Goal: Task Accomplishment & Management: Complete application form

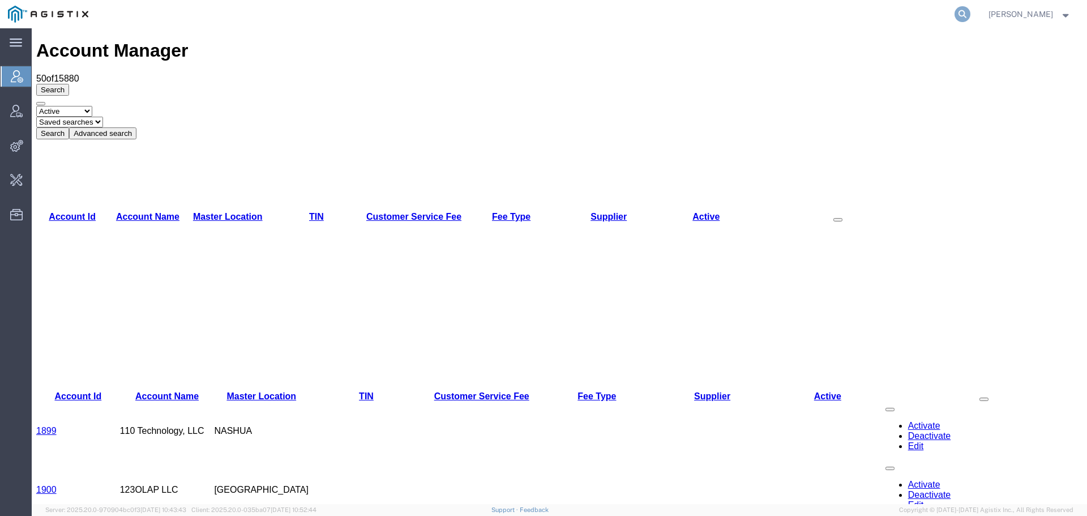
click at [971, 11] on icon at bounding box center [963, 14] width 16 height 16
click at [725, 9] on input "search" at bounding box center [783, 14] width 344 height 27
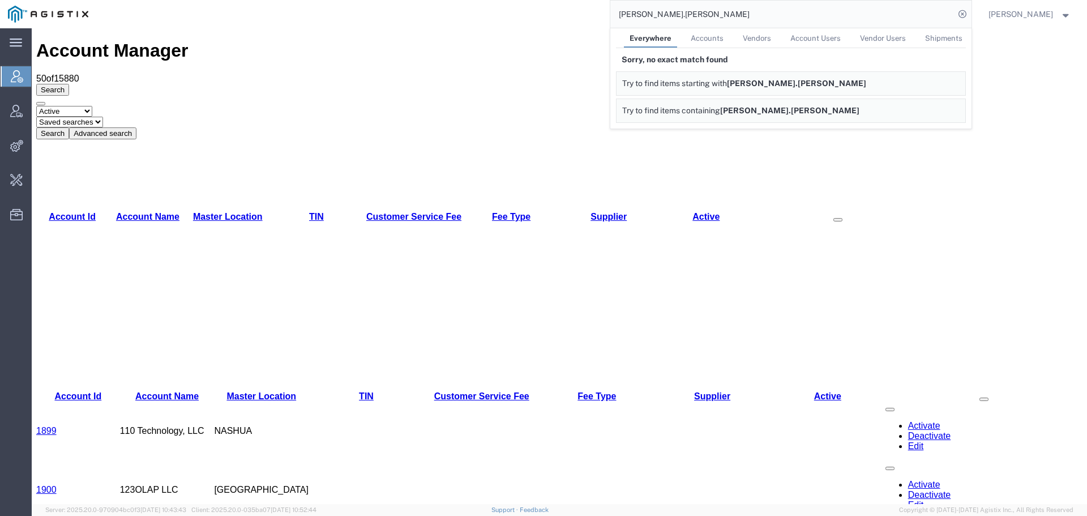
click at [647, 15] on input "elana.levi" at bounding box center [783, 14] width 344 height 27
drag, startPoint x: 677, startPoint y: 12, endPoint x: 535, endPoint y: 16, distance: 142.2
click at [562, 16] on div "elana.levi Everywhere Accounts Vendors Account Users Vendor Users Shipments Sor…" at bounding box center [534, 14] width 876 height 28
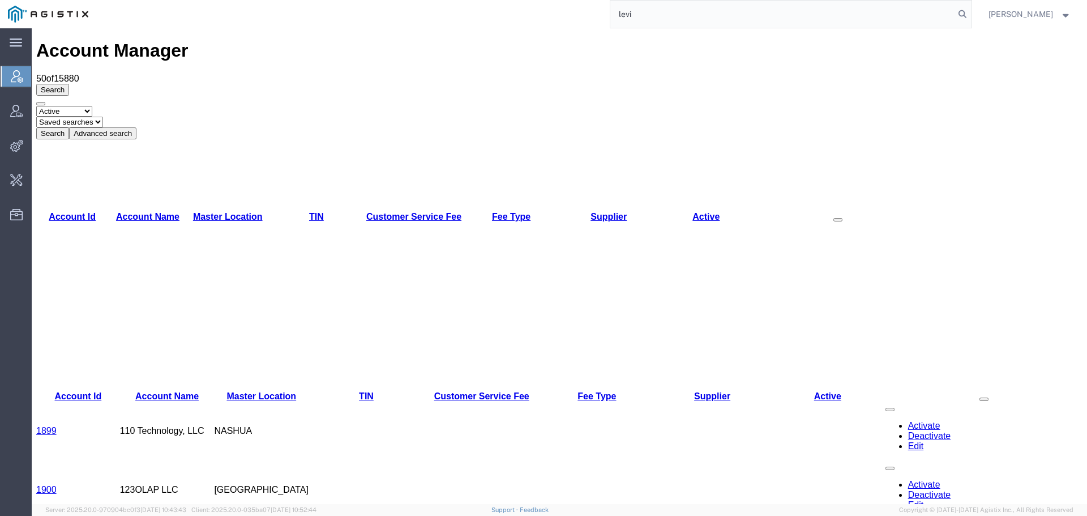
type input "levi"
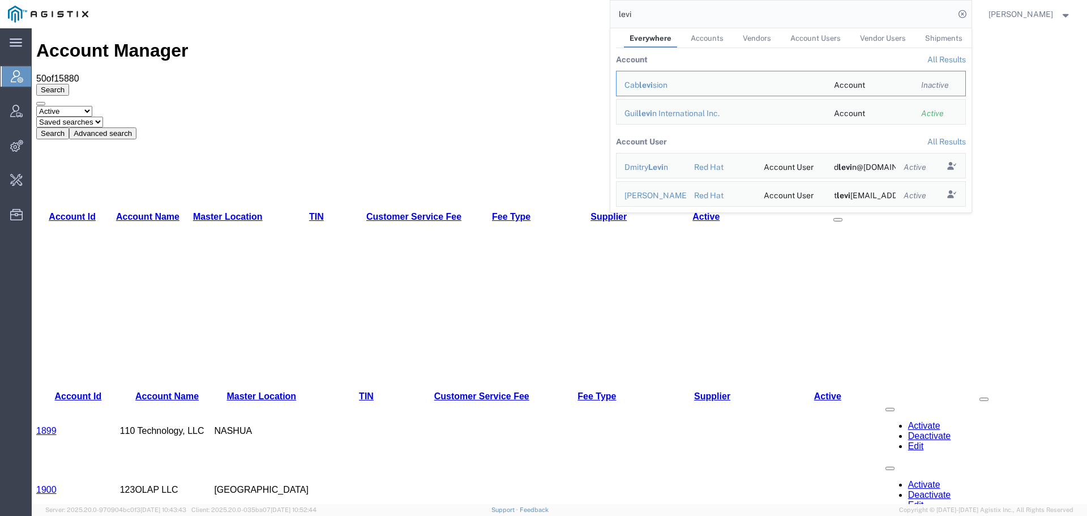
click at [945, 144] on link "All Results" at bounding box center [947, 141] width 39 height 9
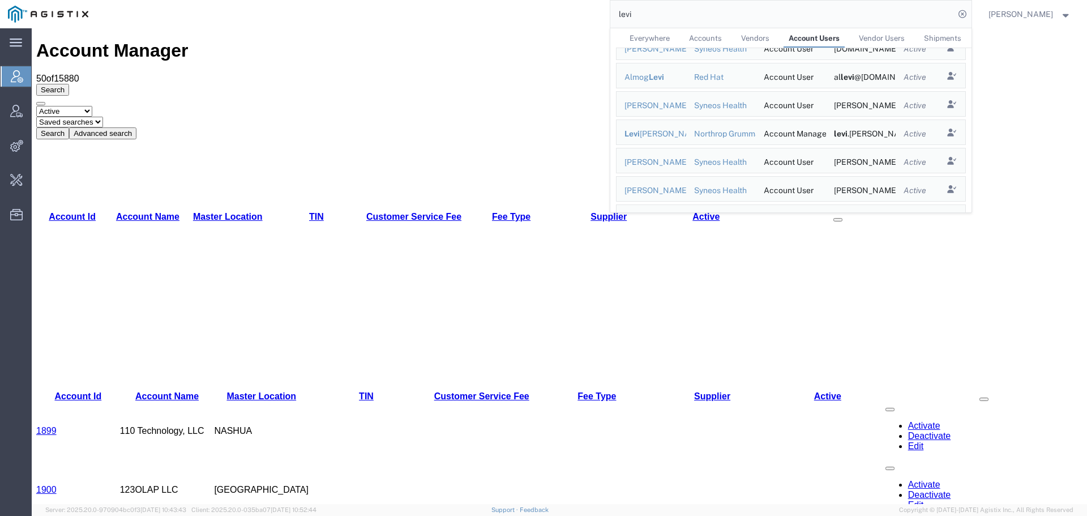
scroll to position [510, 0]
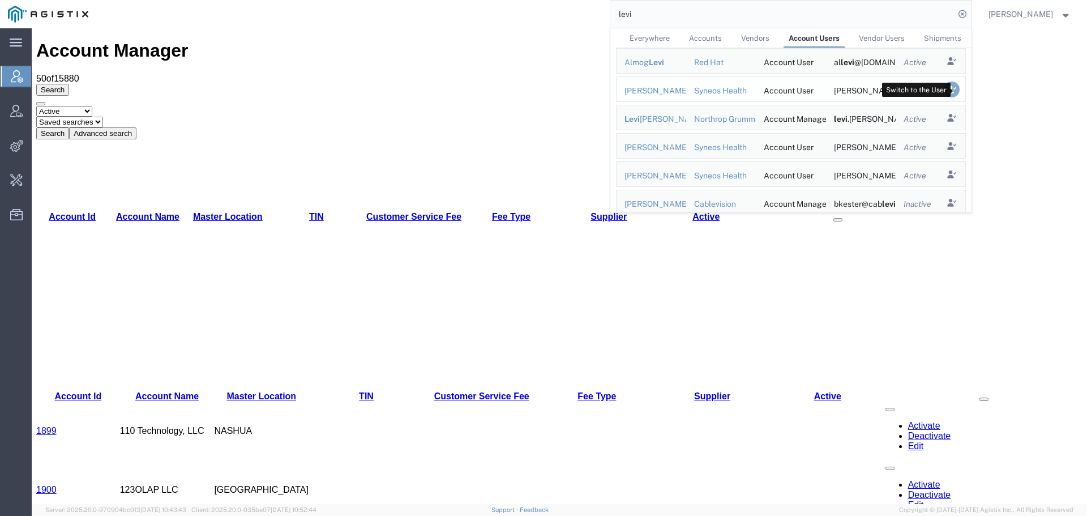
click at [959, 87] on icon "Search Results" at bounding box center [952, 90] width 16 height 16
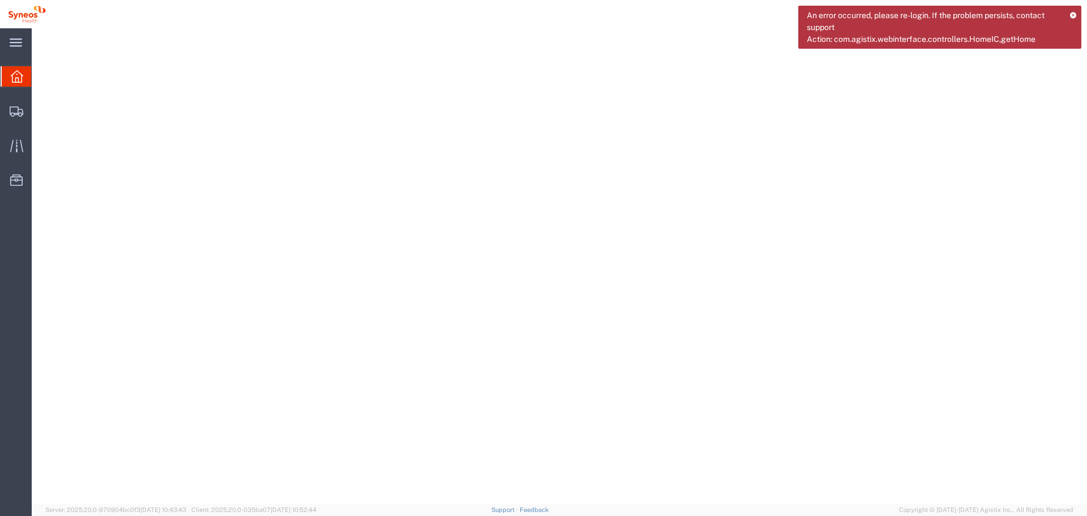
click at [1075, 18] on icon at bounding box center [1073, 15] width 7 height 6
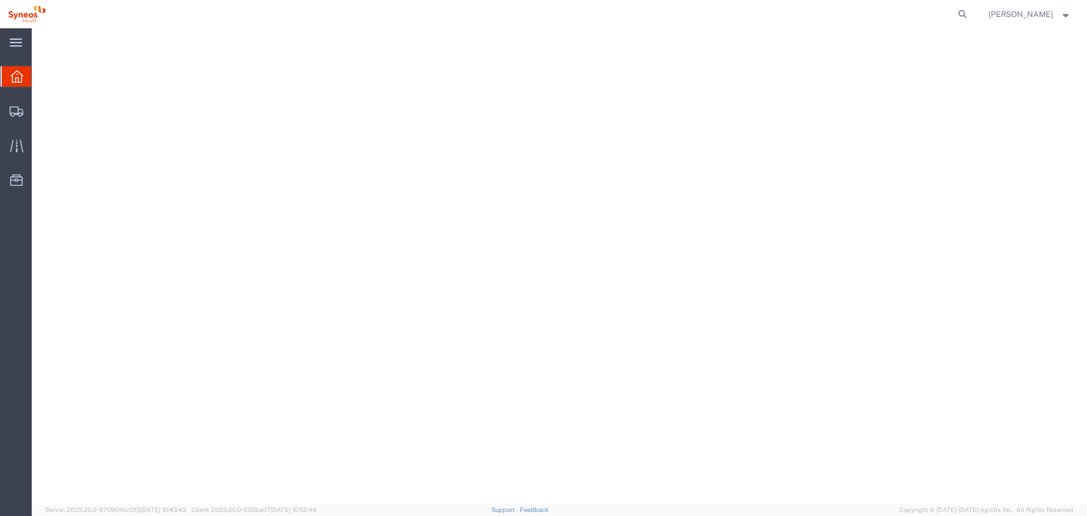
click at [1034, 15] on span "[PERSON_NAME]" at bounding box center [1021, 14] width 65 height 12
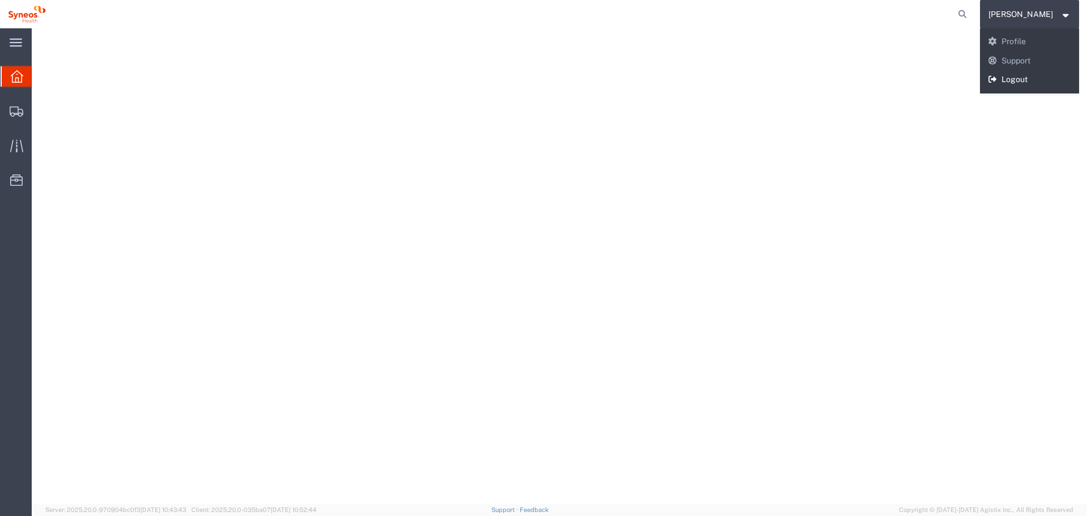
click at [1027, 84] on link "Logout" at bounding box center [1030, 79] width 100 height 19
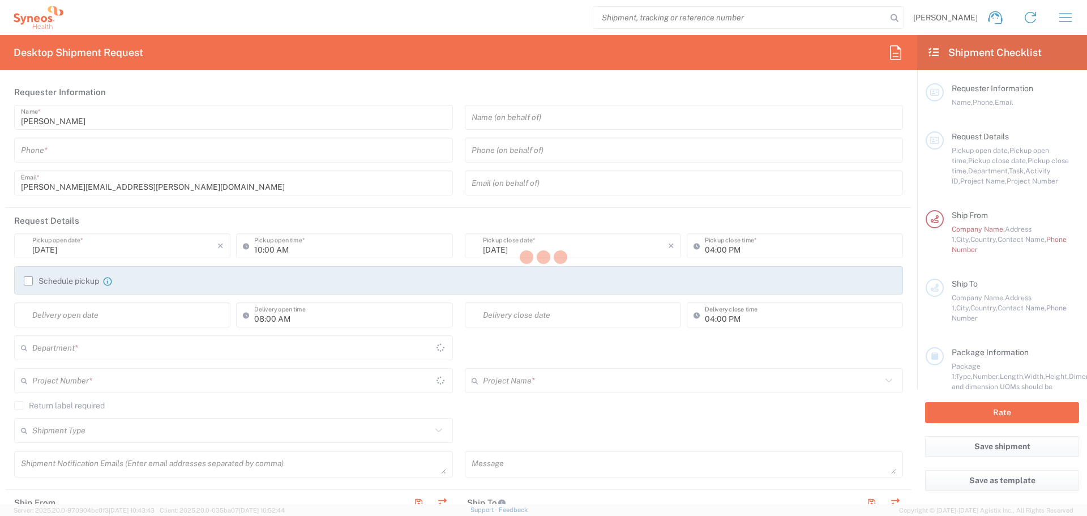
type input "England"
type input "United Kingdom"
type input "3213"
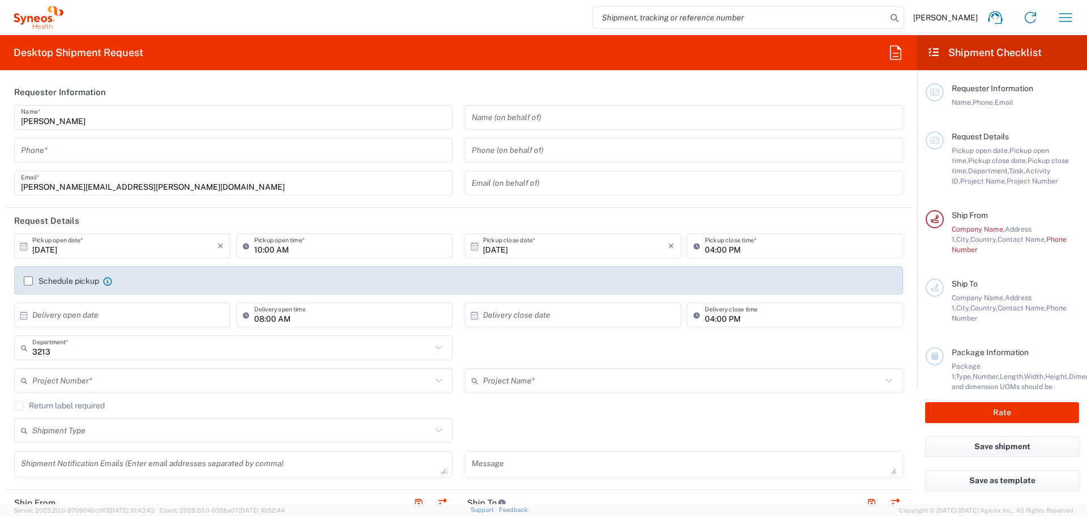
type input "Syneos Health UK Limited"
click at [655, 19] on input "search" at bounding box center [740, 18] width 293 height 22
paste input "57008312"
type input "57008312"
